Goal: Information Seeking & Learning: Learn about a topic

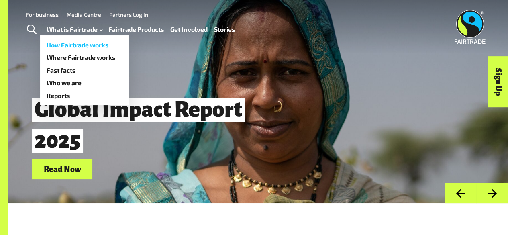
click at [88, 45] on link "How Fairtrade works" at bounding box center [84, 45] width 88 height 13
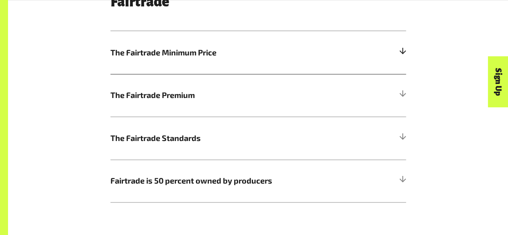
scroll to position [443, 0]
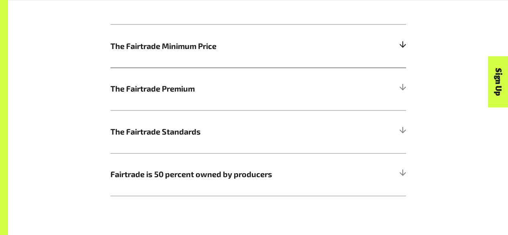
click at [402, 50] on div at bounding box center [402, 46] width 7 height 7
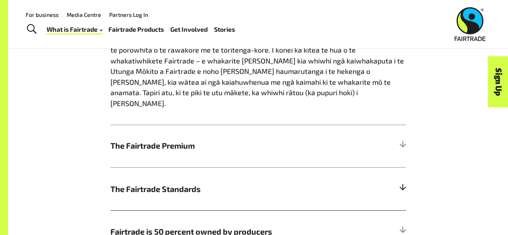
scroll to position [580, 0]
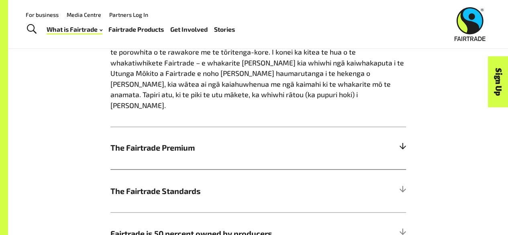
click at [405, 144] on div at bounding box center [402, 147] width 7 height 7
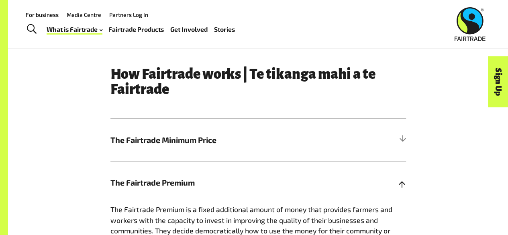
scroll to position [349, 0]
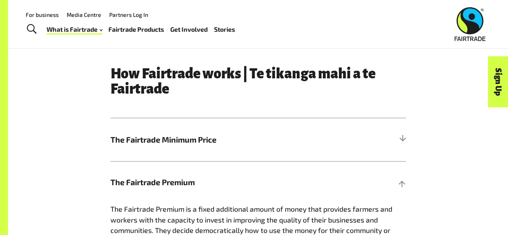
click at [154, 27] on link "Fairtrade Products" at bounding box center [135, 29] width 55 height 11
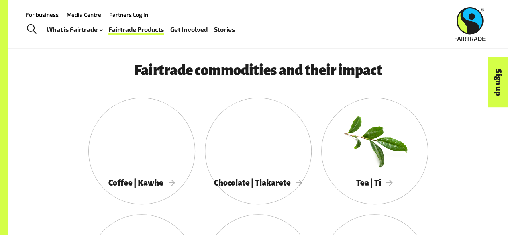
scroll to position [352, 0]
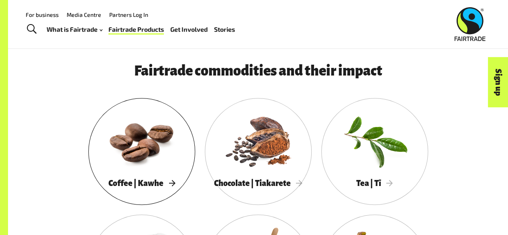
click at [159, 143] on div at bounding box center [141, 140] width 107 height 69
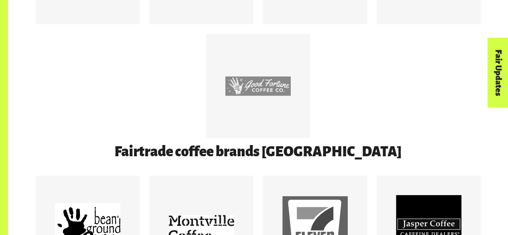
scroll to position [534, 0]
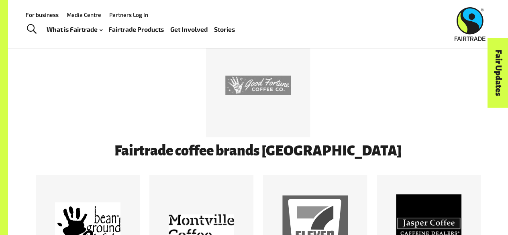
click at [394, 78] on div at bounding box center [258, 32] width 455 height 227
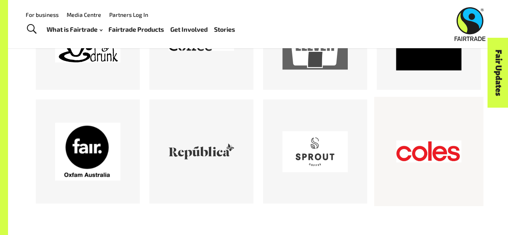
scroll to position [715, 0]
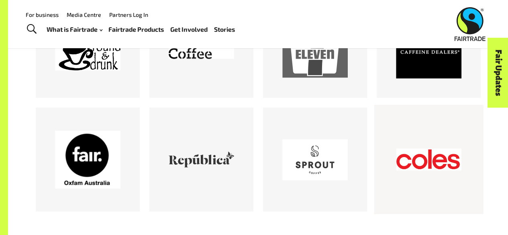
click at [429, 147] on div at bounding box center [428, 159] width 65 height 65
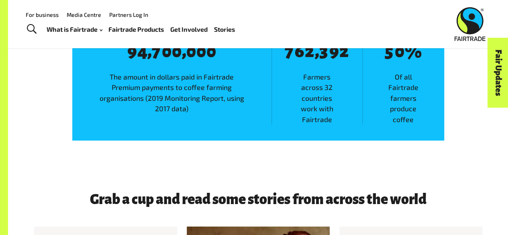
scroll to position [1241, 0]
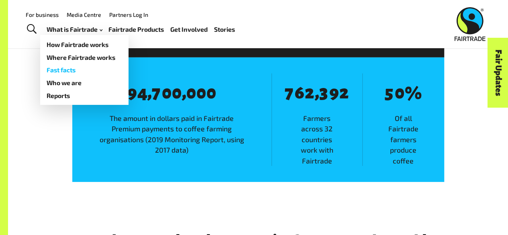
click at [71, 70] on link "Fast facts" at bounding box center [84, 70] width 88 height 13
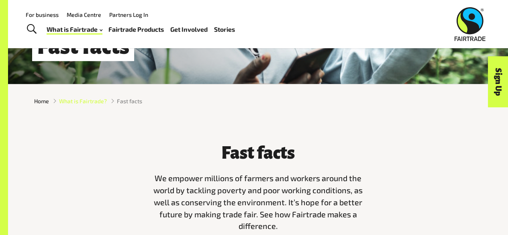
scroll to position [119, 0]
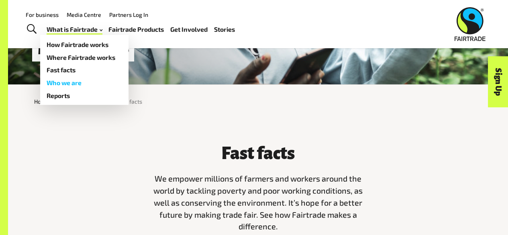
click at [60, 82] on link "Who we are" at bounding box center [84, 82] width 88 height 13
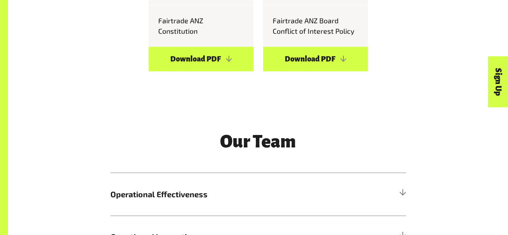
scroll to position [788, 0]
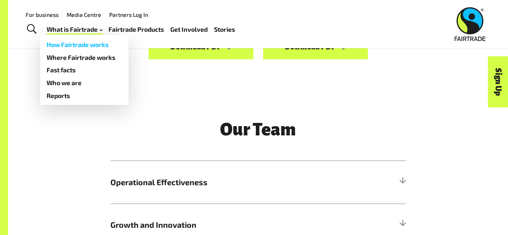
click at [93, 45] on link "How Fairtrade works" at bounding box center [84, 44] width 88 height 13
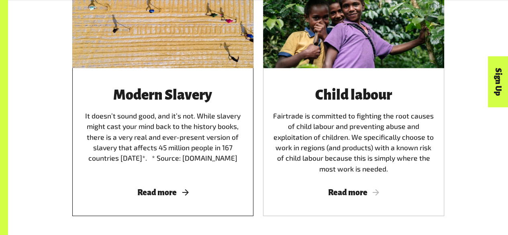
scroll to position [1189, 0]
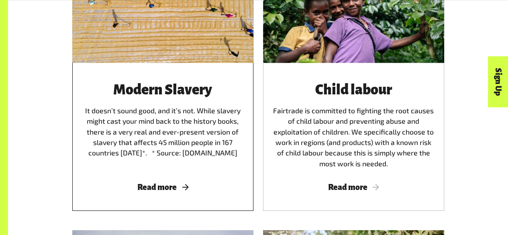
click at [172, 123] on div "Modern Slavery It doesn’t sound good, and it’s not. While slavery might cast yo…" at bounding box center [163, 125] width 162 height 87
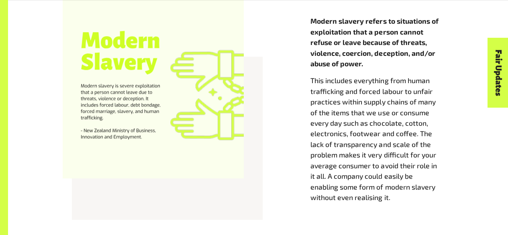
scroll to position [365, 0]
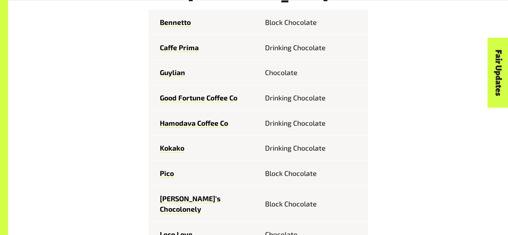
scroll to position [910, 0]
